Goal: Information Seeking & Learning: Check status

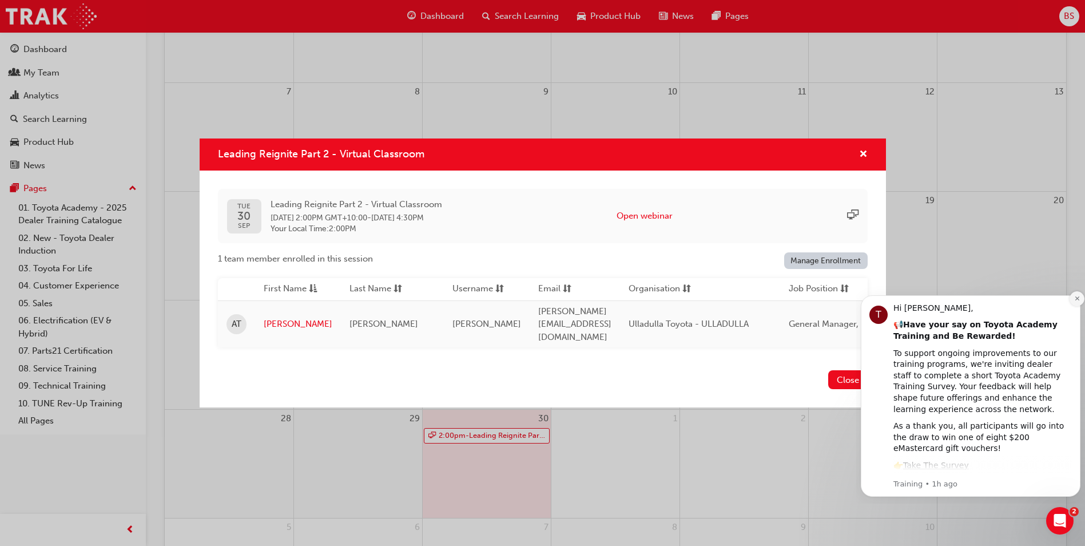
click at [1074, 299] on icon "Dismiss notification" at bounding box center [1077, 298] width 6 height 6
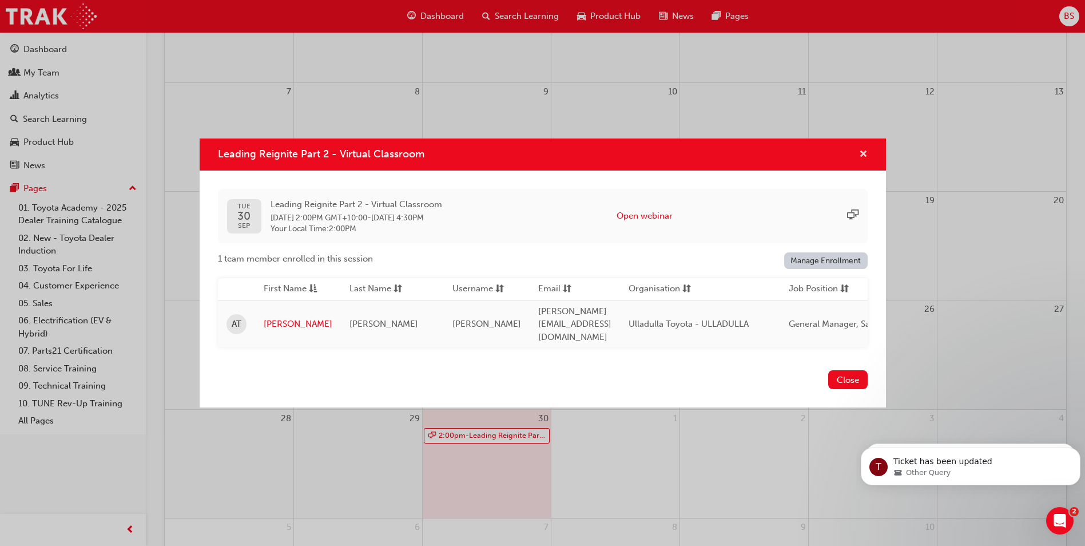
click at [865, 156] on span "cross-icon" at bounding box center [863, 155] width 9 height 10
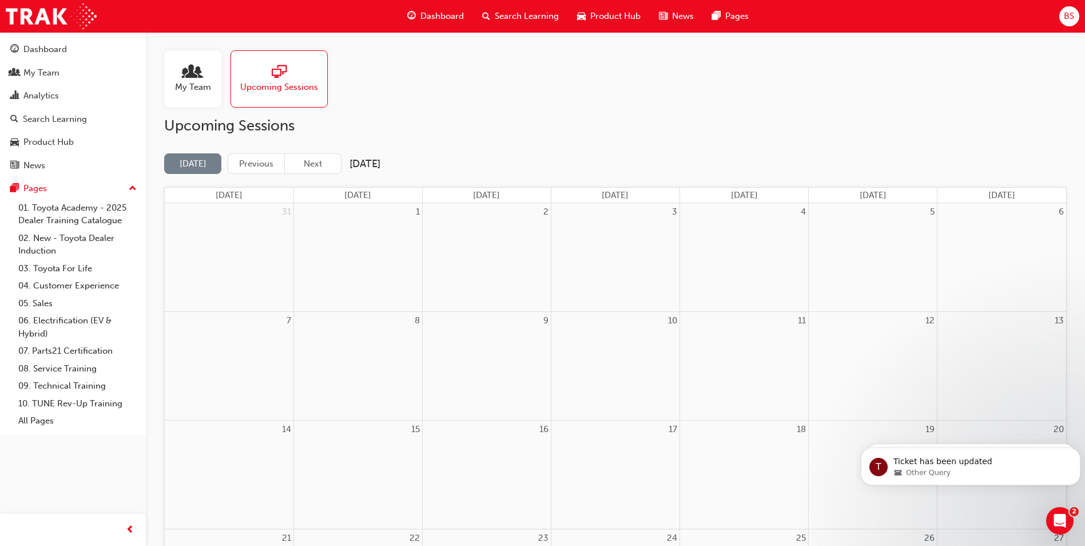
click at [202, 74] on div at bounding box center [193, 73] width 36 height 16
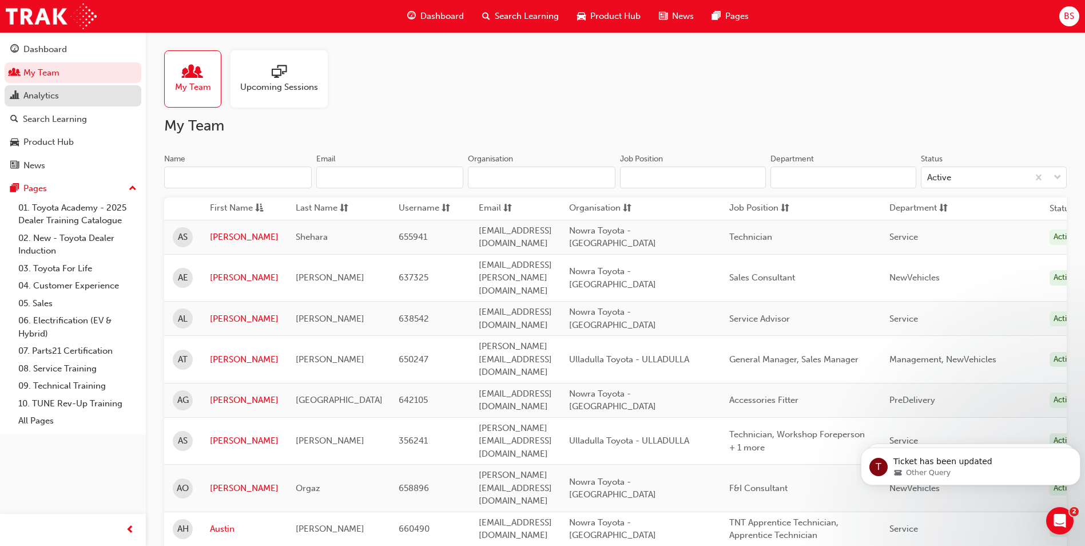
click at [34, 102] on div "Analytics" at bounding box center [40, 95] width 35 height 13
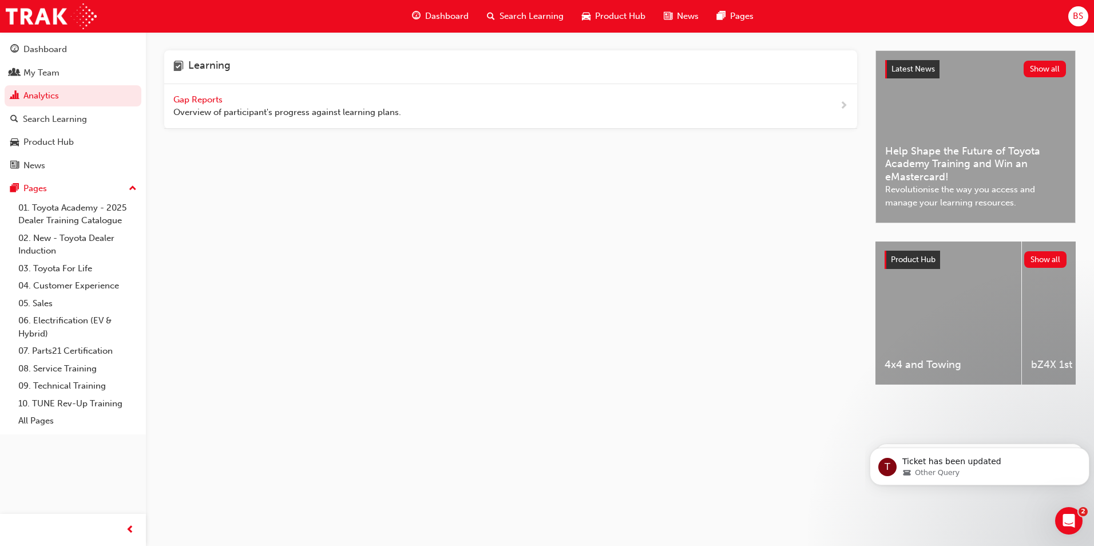
click at [200, 101] on span "Gap Reports" at bounding box center [198, 99] width 51 height 10
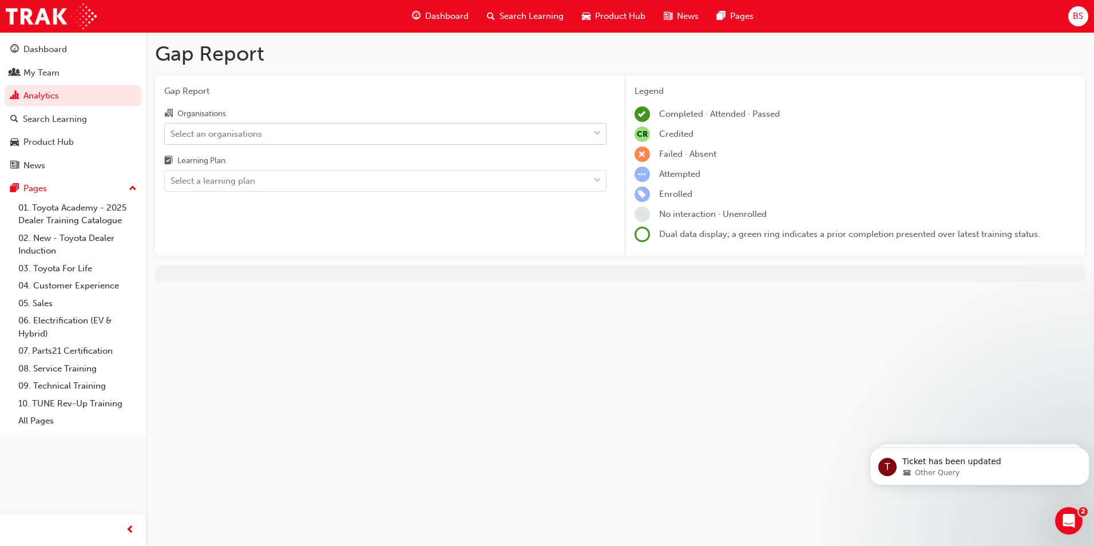
click at [333, 142] on div "Select an organisations" at bounding box center [377, 134] width 424 height 20
click at [172, 138] on input "Organisations Select an organisations" at bounding box center [170, 133] width 1 height 10
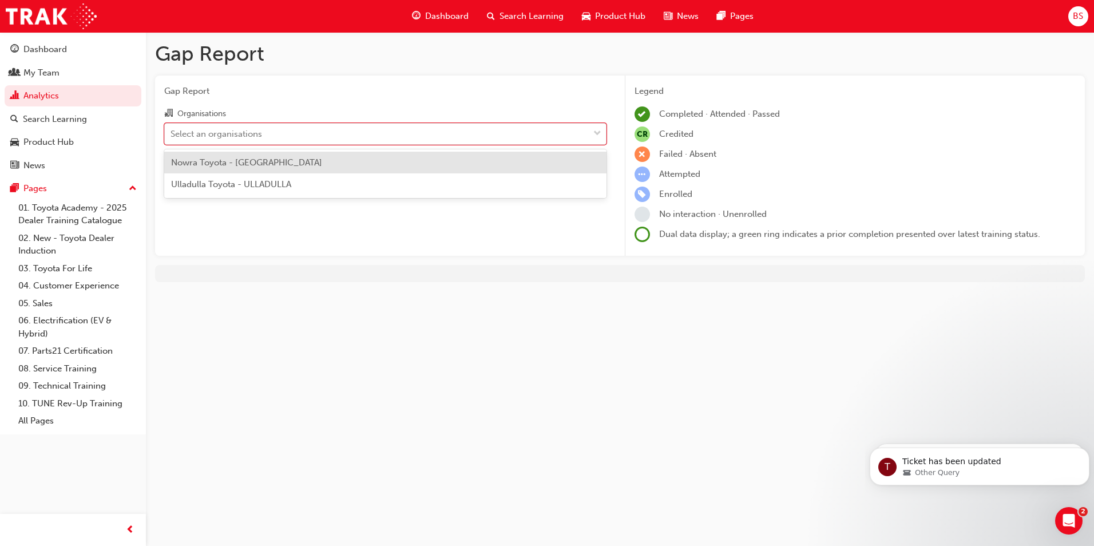
click at [291, 169] on div "Nowra Toyota - [GEOGRAPHIC_DATA]" at bounding box center [385, 163] width 442 height 22
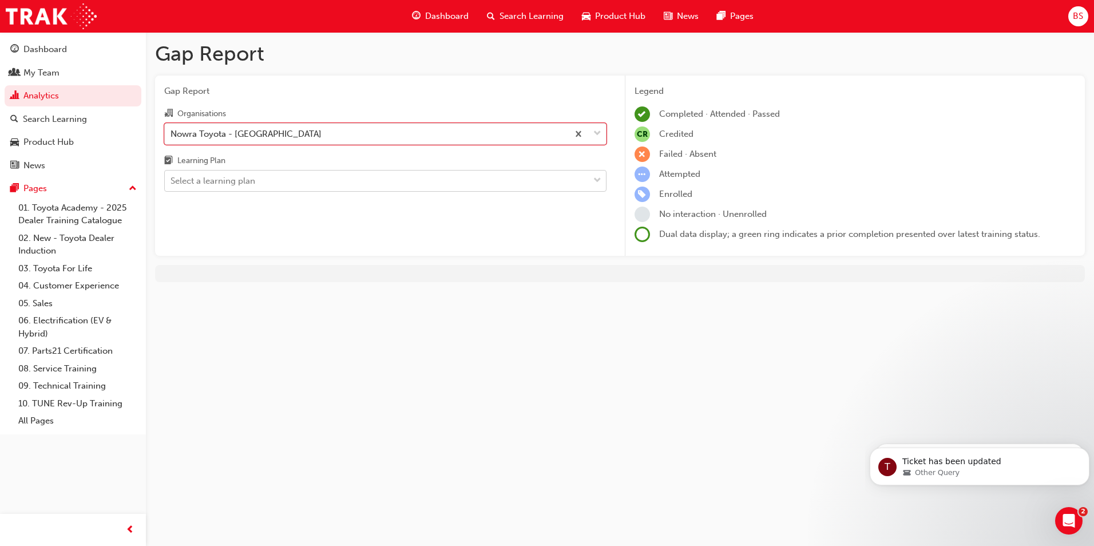
click at [295, 181] on div "Select a learning plan" at bounding box center [377, 181] width 424 height 20
click at [172, 181] on input "Learning Plan Select a learning plan" at bounding box center [170, 181] width 1 height 10
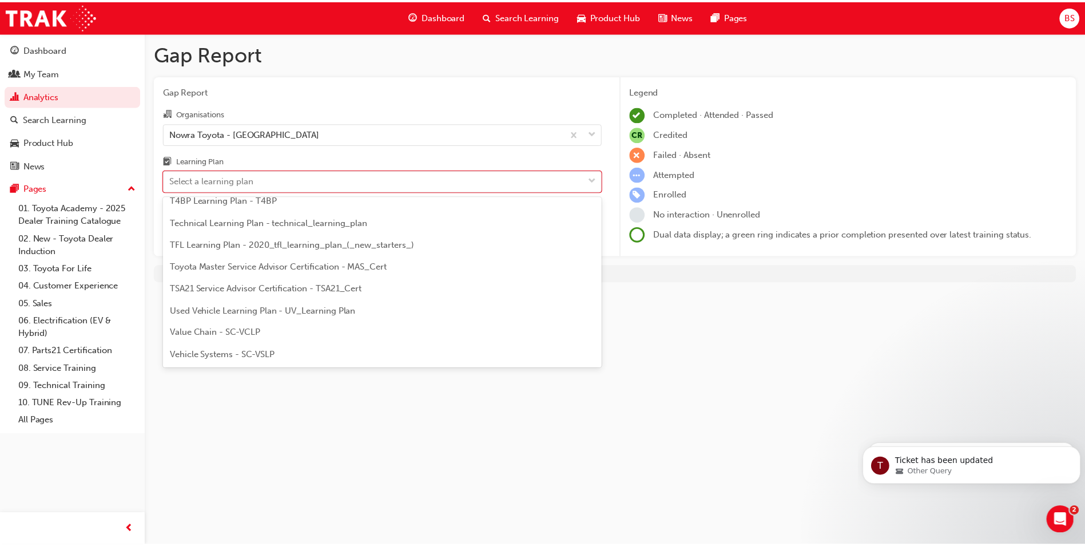
scroll to position [436, 0]
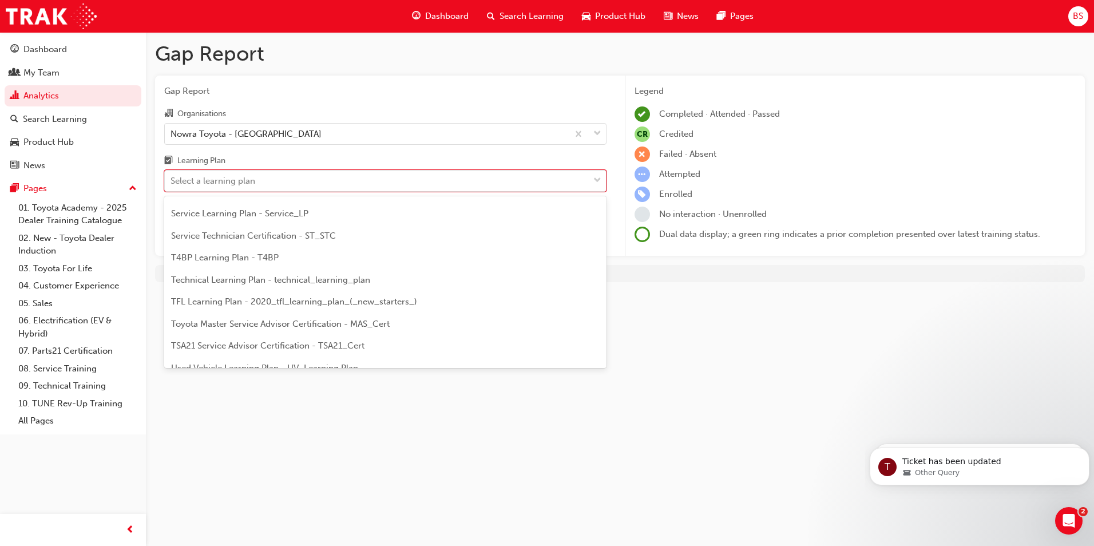
click at [266, 297] on span "TFL Learning Plan - 2020_tfl_learning_plan_(_new_starters_)" at bounding box center [294, 301] width 246 height 10
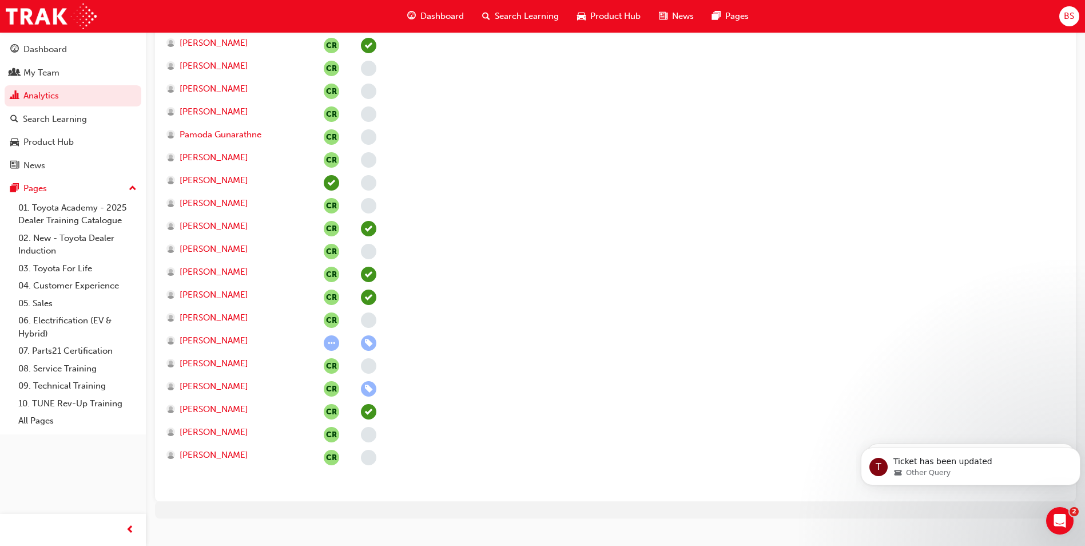
scroll to position [1642, 0]
